Goal: Feedback & Contribution: Leave review/rating

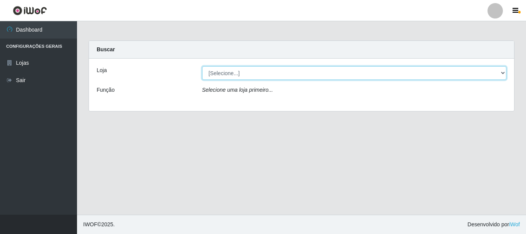
click at [424, 70] on select "[Selecione...] Casatudo BR" at bounding box center [354, 72] width 304 height 13
select select "197"
click at [202, 66] on select "[Selecione...] Casatudo BR" at bounding box center [354, 72] width 304 height 13
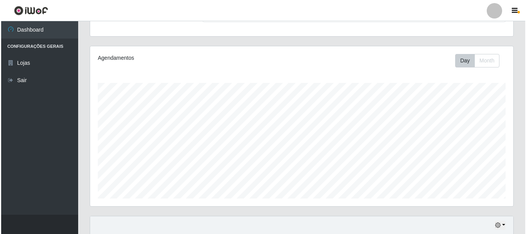
scroll to position [175, 0]
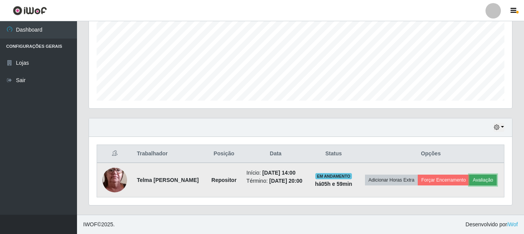
click at [487, 179] on button "Avaliação" at bounding box center [482, 179] width 27 height 11
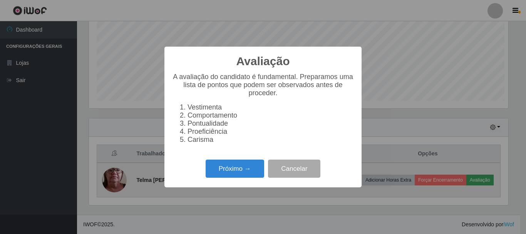
scroll to position [160, 419]
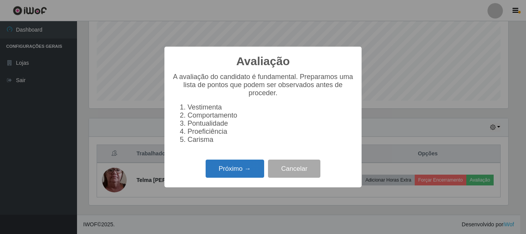
click at [237, 172] on button "Próximo →" at bounding box center [234, 168] width 58 height 18
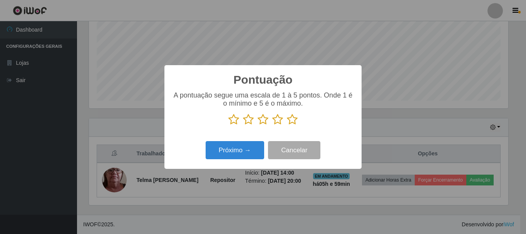
scroll to position [384643, 384384]
click at [249, 151] on button "Próximo →" at bounding box center [234, 150] width 58 height 18
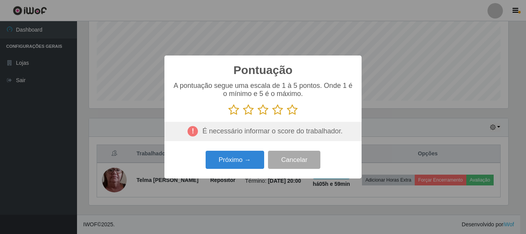
click at [235, 112] on icon at bounding box center [233, 110] width 11 height 12
click at [228, 115] on input "radio" at bounding box center [228, 115] width 0 height 0
click at [235, 157] on button "Próximo →" at bounding box center [234, 159] width 58 height 18
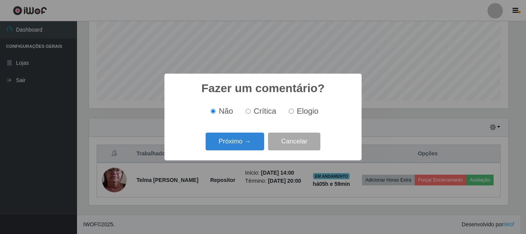
click at [260, 113] on span "Crítica" at bounding box center [265, 111] width 23 height 8
click at [251, 113] on input "Crítica" at bounding box center [248, 111] width 5 height 5
radio input "true"
click at [232, 142] on button "Próximo →" at bounding box center [234, 141] width 58 height 18
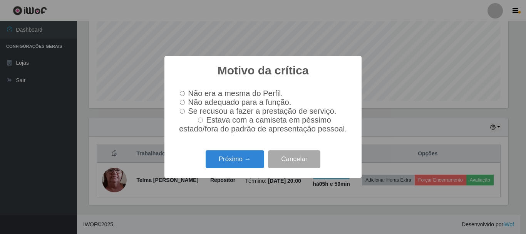
click at [188, 105] on span "Não adequado para a função." at bounding box center [239, 102] width 103 height 8
click at [185, 105] on input "Não adequado para a função." at bounding box center [182, 102] width 5 height 5
radio input "true"
click at [239, 164] on button "Próximo →" at bounding box center [234, 159] width 58 height 18
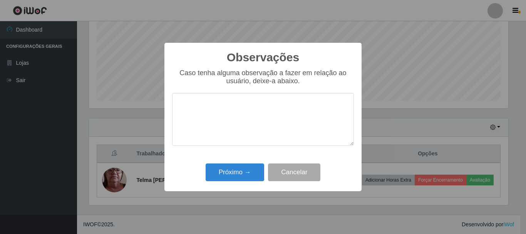
type textarea "C"
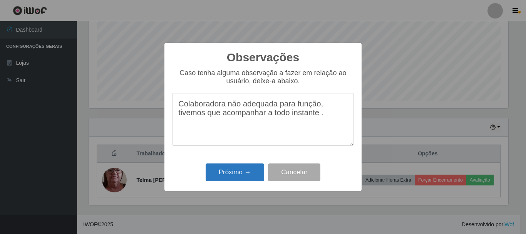
type textarea "Colaboradora não adequada para função, tivemos que acompanhar a todo instante ."
click at [231, 170] on button "Próximo →" at bounding box center [234, 172] width 58 height 18
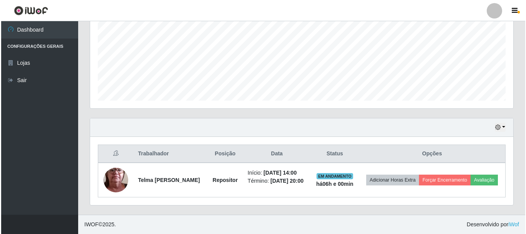
scroll to position [160, 423]
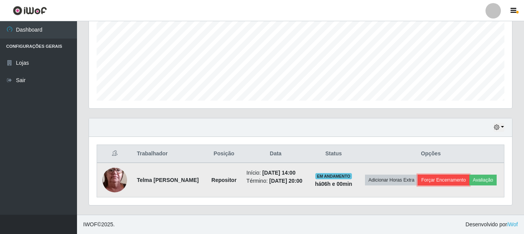
click at [445, 180] on button "Forçar Encerramento" at bounding box center [444, 179] width 52 height 11
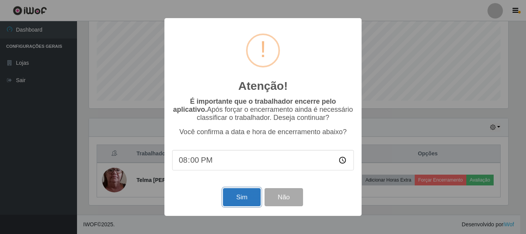
click at [230, 194] on button "Sim" at bounding box center [241, 197] width 37 height 18
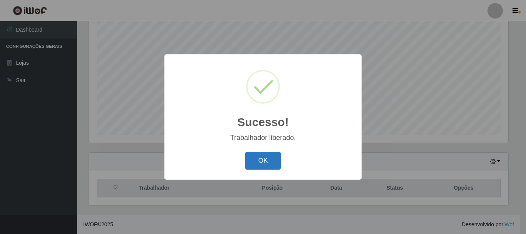
click at [262, 156] on button "OK" at bounding box center [263, 161] width 36 height 18
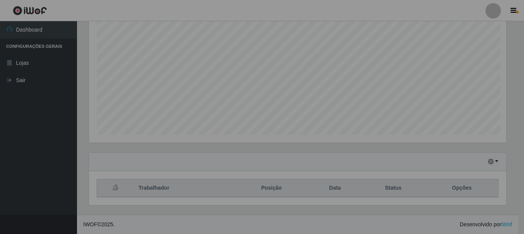
scroll to position [160, 423]
